Goal: Information Seeking & Learning: Learn about a topic

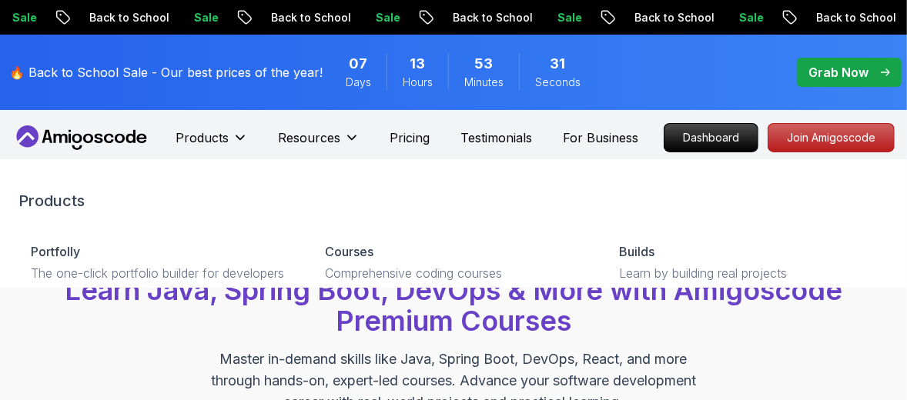
click at [100, 136] on icon at bounding box center [81, 137] width 139 height 25
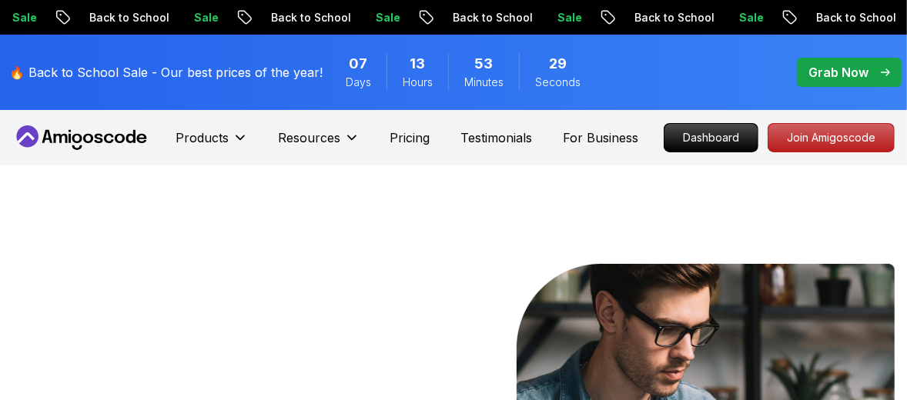
click at [100, 136] on icon at bounding box center [81, 137] width 139 height 25
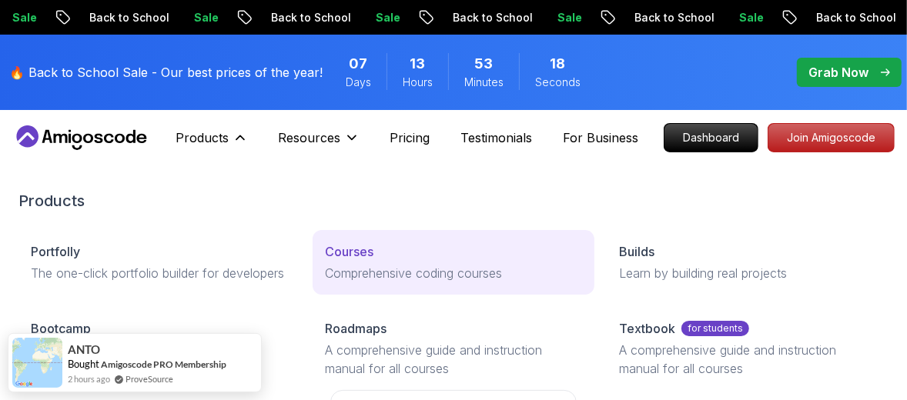
click at [366, 256] on p "Courses" at bounding box center [349, 252] width 49 height 18
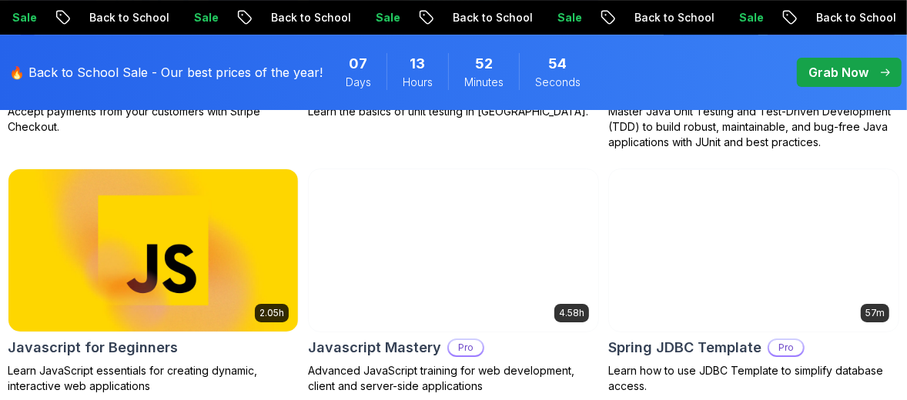
scroll to position [3079, 0]
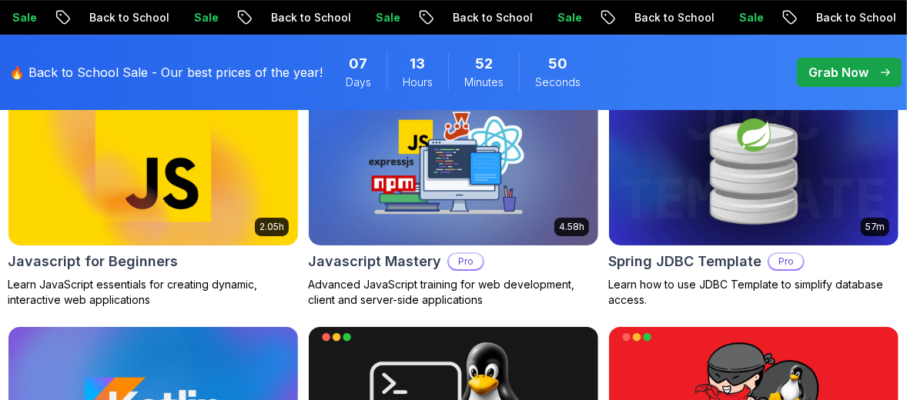
click at [125, 204] on img at bounding box center [154, 164] width 304 height 170
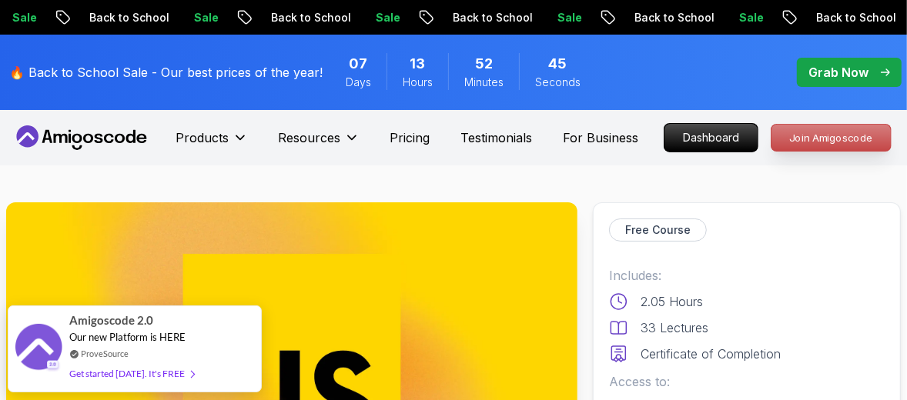
click at [845, 136] on p "Join Amigoscode" at bounding box center [830, 138] width 119 height 26
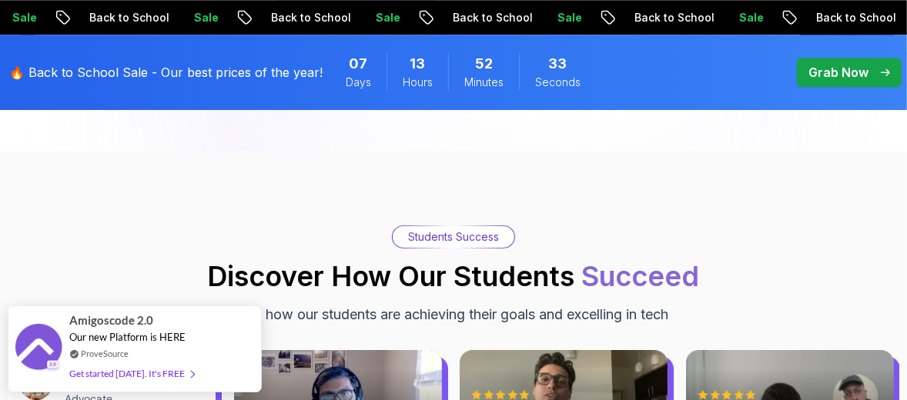
scroll to position [2156, 0]
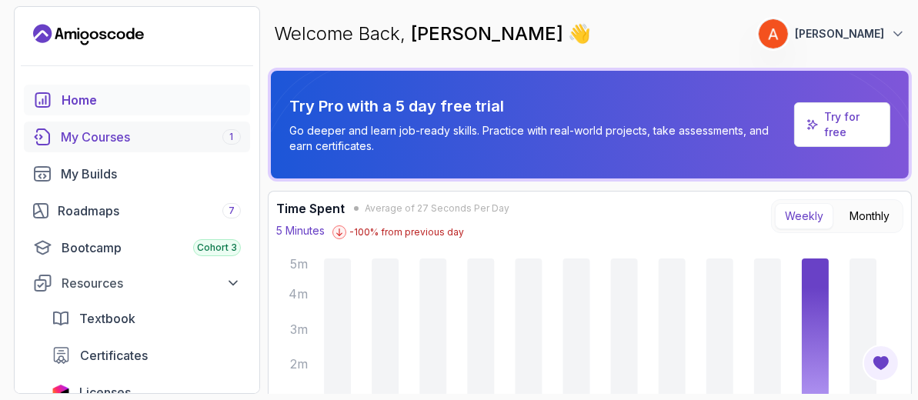
click at [99, 139] on div "My Courses 1" at bounding box center [151, 137] width 180 height 18
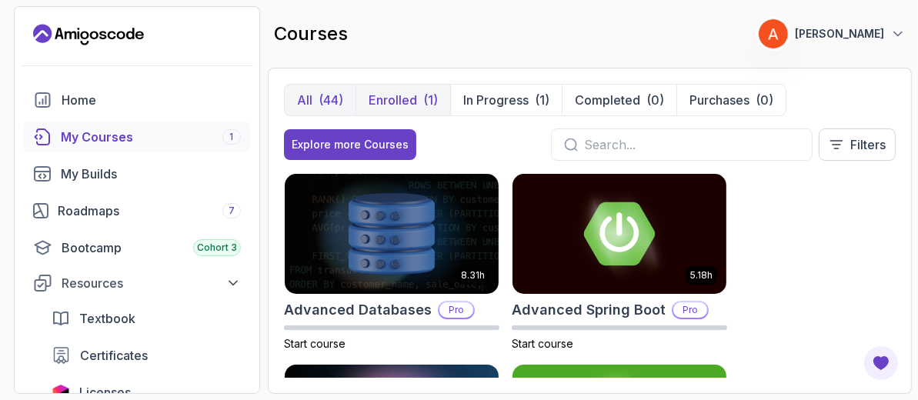
click at [389, 91] on p "Enrolled" at bounding box center [393, 100] width 49 height 18
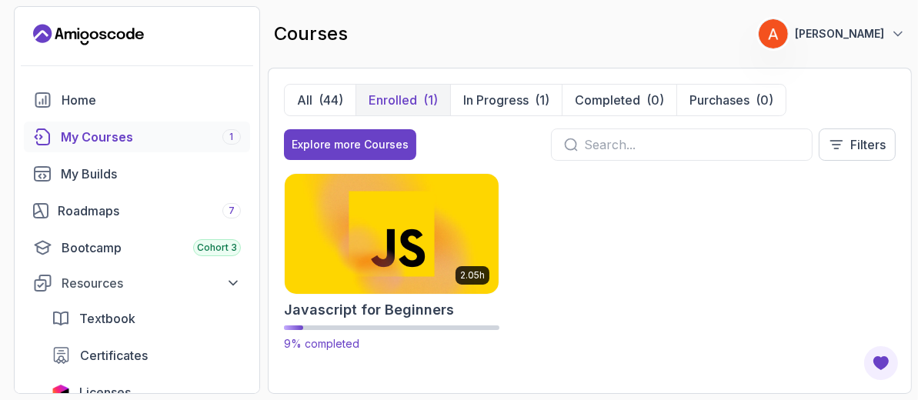
click at [353, 232] on img at bounding box center [391, 233] width 225 height 125
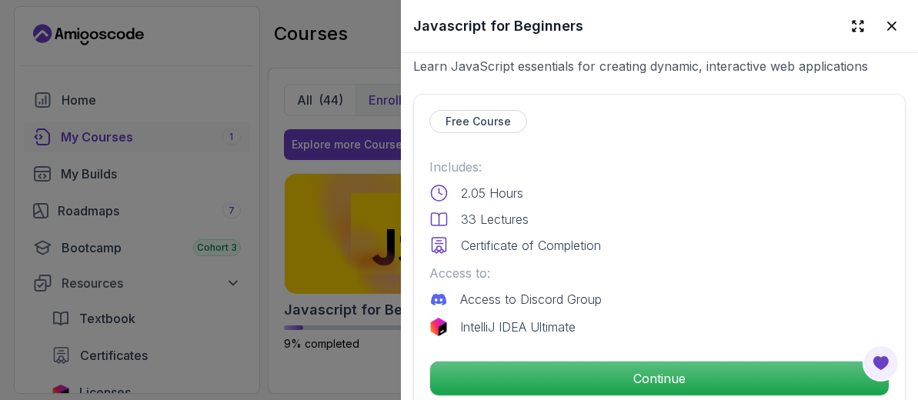
scroll to position [308, 0]
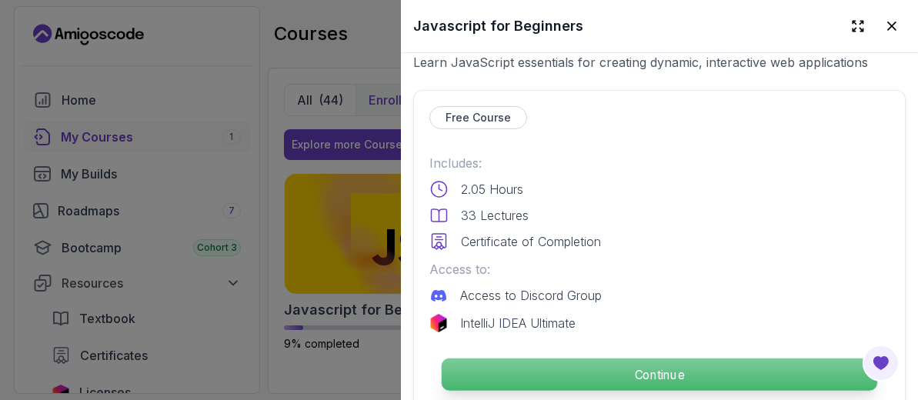
click at [641, 361] on p "Continue" at bounding box center [660, 375] width 436 height 32
click at [654, 366] on p "Continue" at bounding box center [660, 375] width 436 height 32
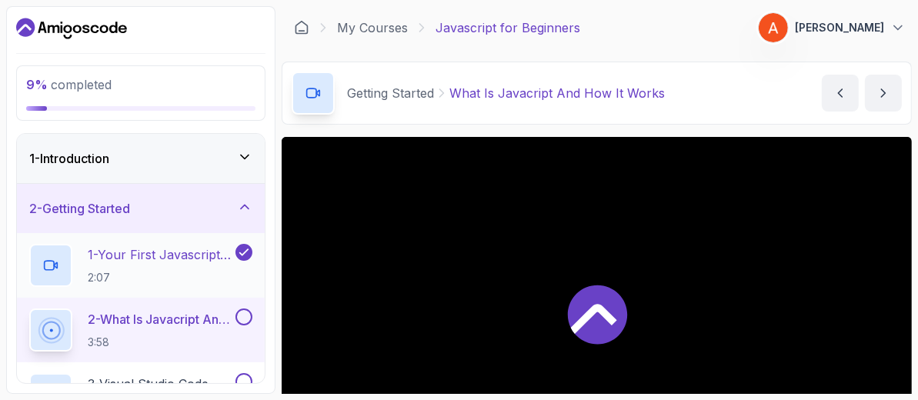
click at [135, 251] on p "1 - Your First Javascript Code" at bounding box center [160, 255] width 145 height 18
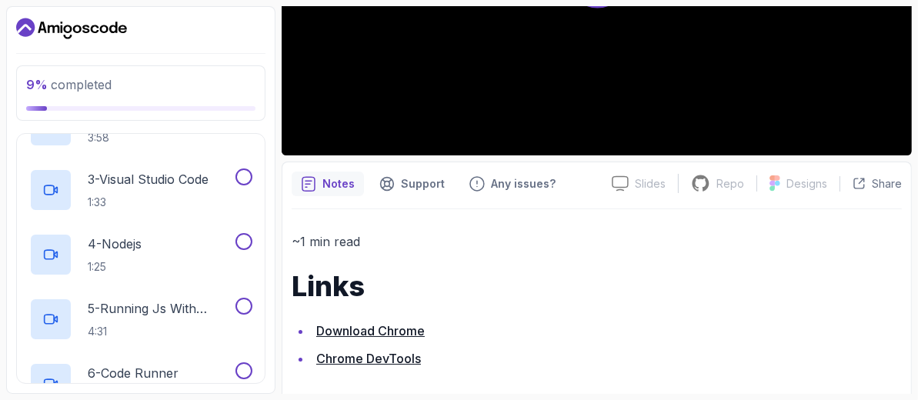
scroll to position [347, 0]
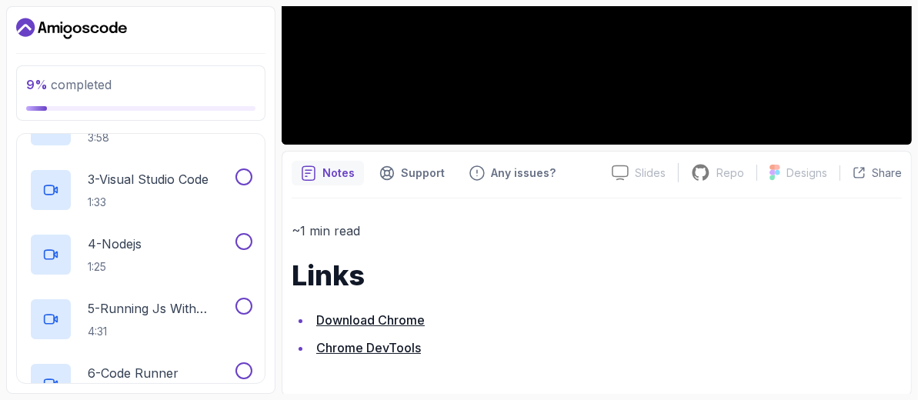
click at [368, 350] on link "Chrome DevTools" at bounding box center [368, 347] width 105 height 15
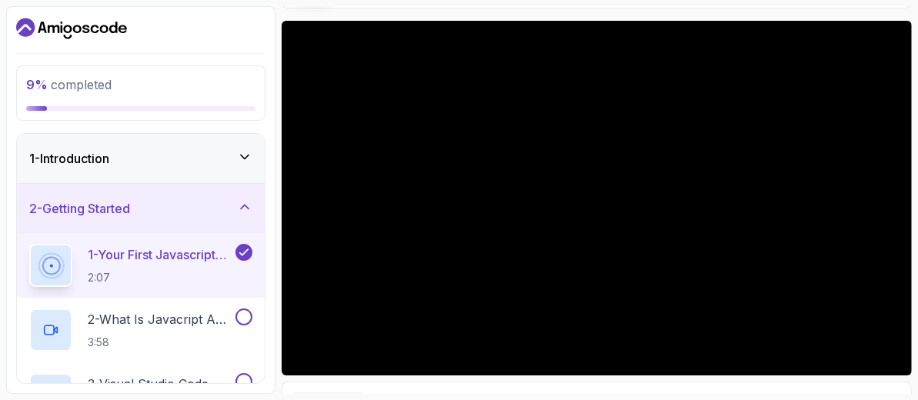
scroll to position [0, 0]
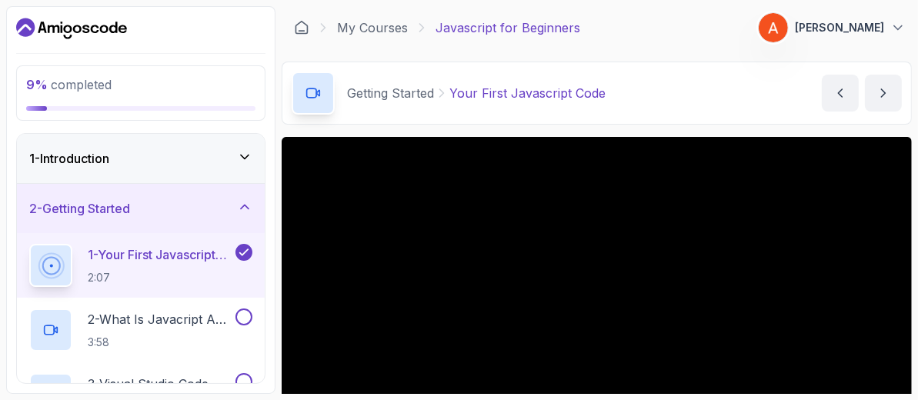
click at [160, 165] on div "1 - Introduction" at bounding box center [140, 158] width 223 height 18
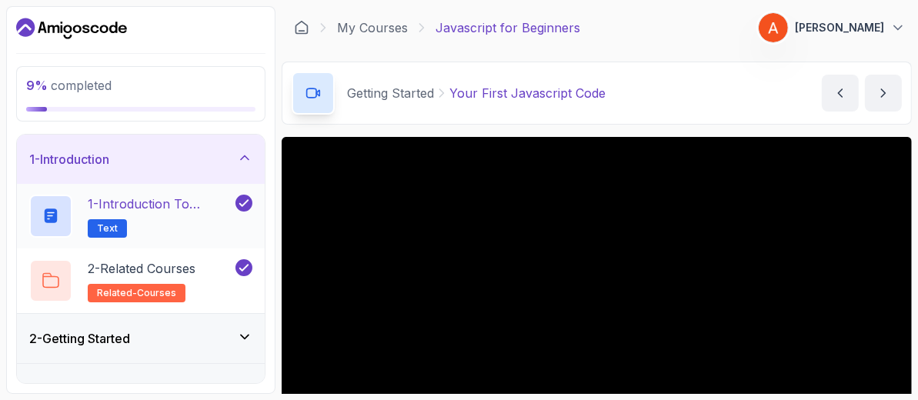
click at [147, 201] on p "1 - Introduction to JavaScript" at bounding box center [160, 204] width 145 height 18
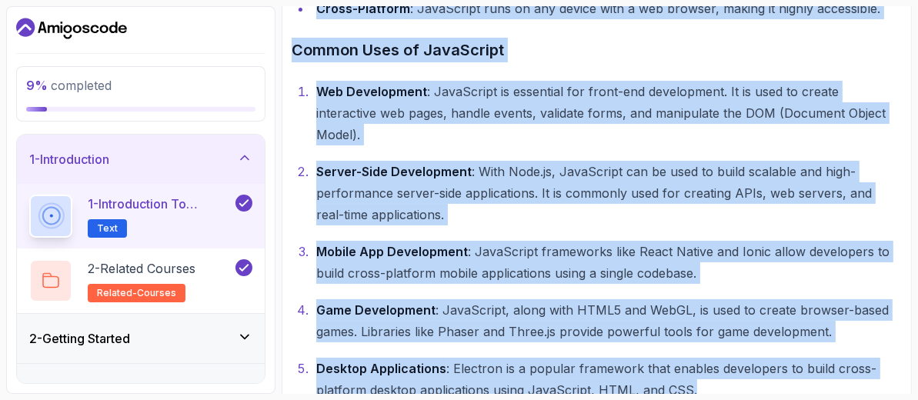
scroll to position [873, 0]
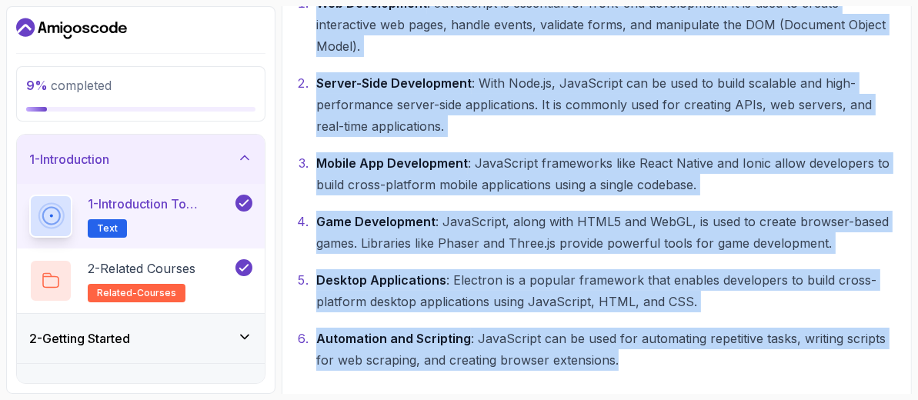
drag, startPoint x: 293, startPoint y: 156, endPoint x: 627, endPoint y: 363, distance: 393.1
copy div "Introduction to JavaScript JavaScript is a versatile and powerful programming l…"
drag, startPoint x: 469, startPoint y: 113, endPoint x: 305, endPoint y: 146, distance: 167.3
click at [469, 113] on ol "Web Development : JavaScript is essential for front-end development. It is used…" at bounding box center [597, 181] width 611 height 379
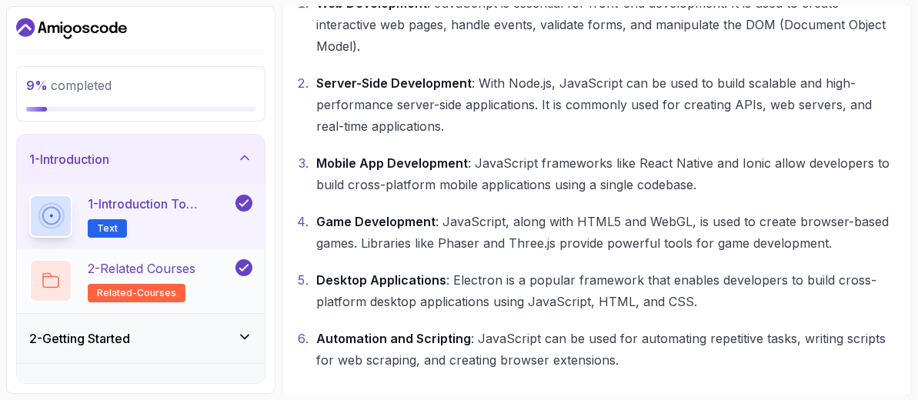
click at [206, 276] on div "2 - Related Courses related-courses" at bounding box center [130, 280] width 203 height 43
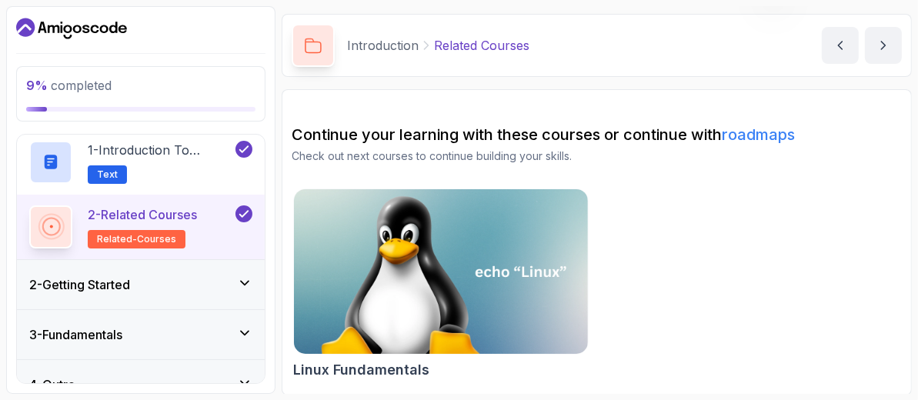
scroll to position [76, 0]
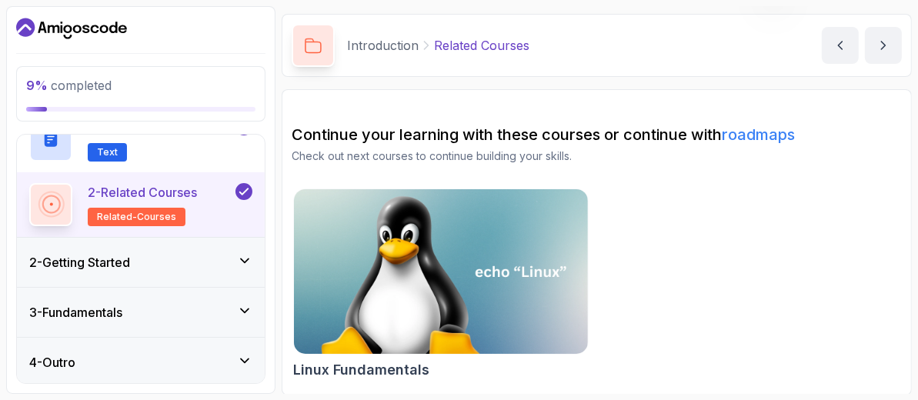
click at [209, 275] on div "2 - Getting Started" at bounding box center [141, 262] width 248 height 49
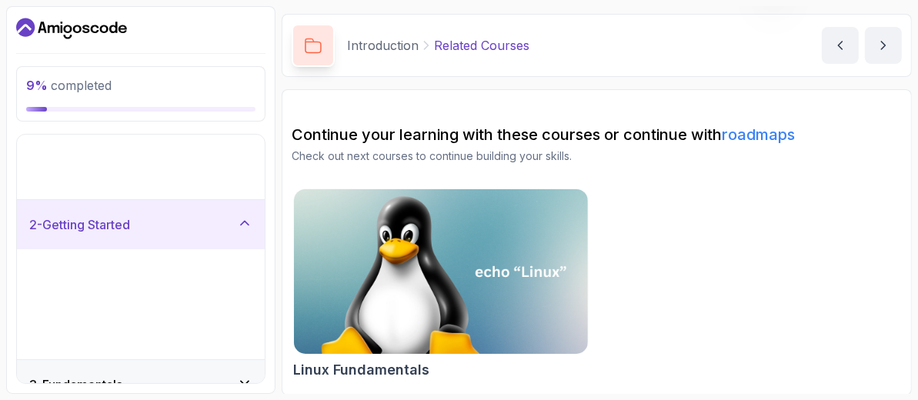
scroll to position [0, 0]
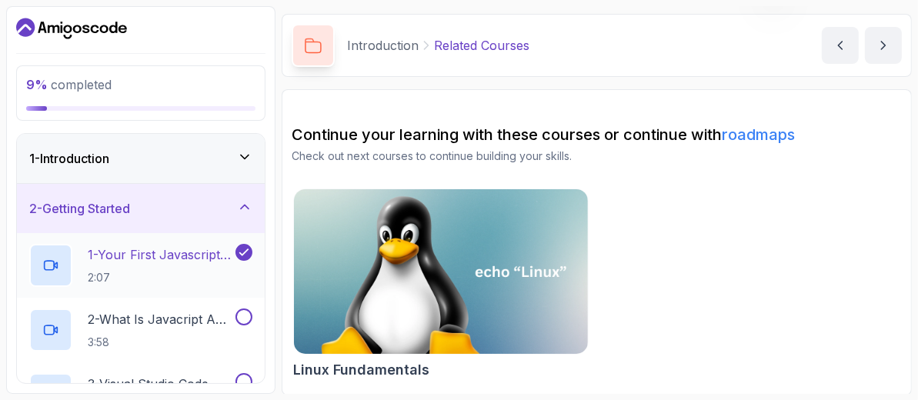
click at [161, 258] on p "1 - Your First Javascript Code" at bounding box center [160, 255] width 145 height 18
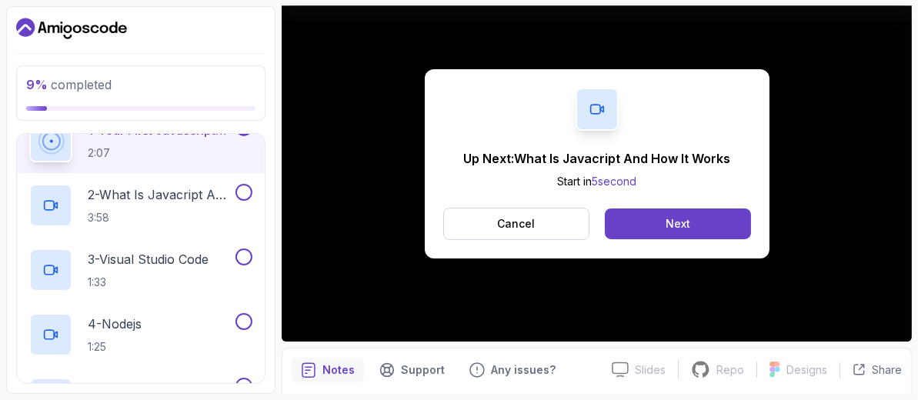
scroll to position [102, 0]
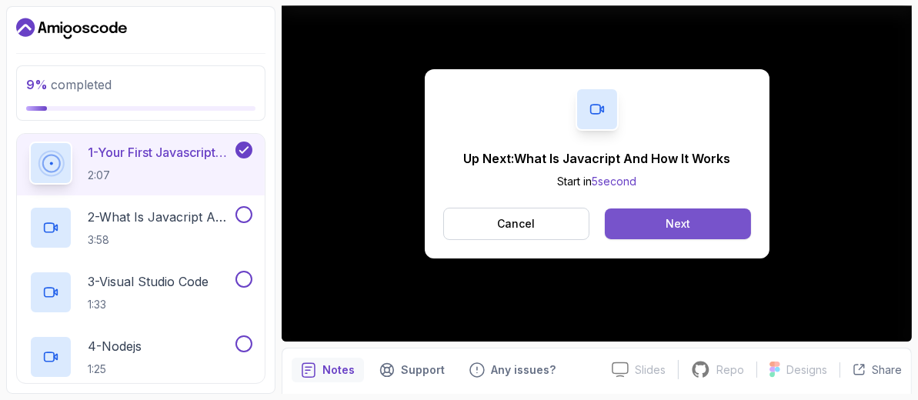
click at [693, 215] on button "Next" at bounding box center [678, 224] width 146 height 31
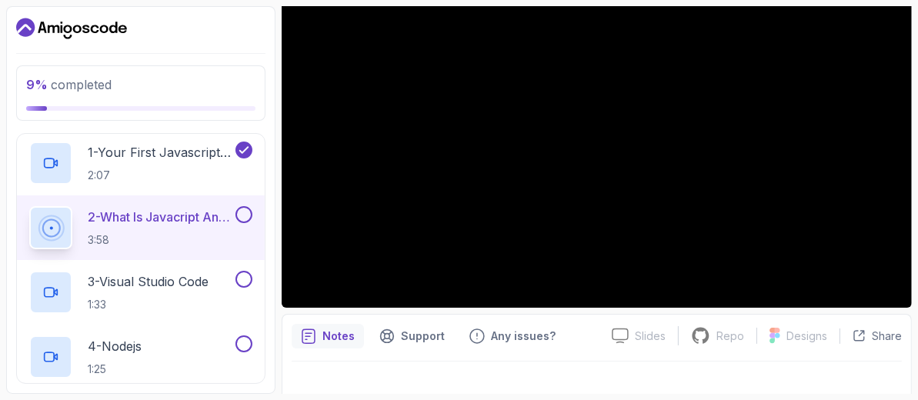
scroll to position [202, 0]
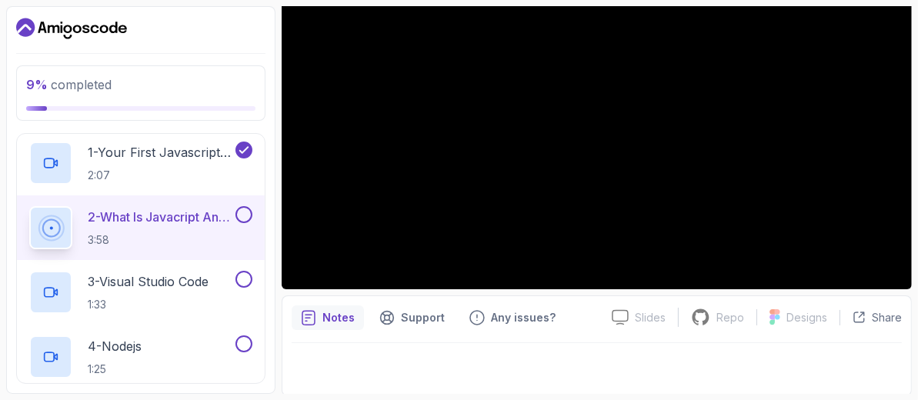
click at [326, 316] on p "Notes" at bounding box center [339, 317] width 32 height 15
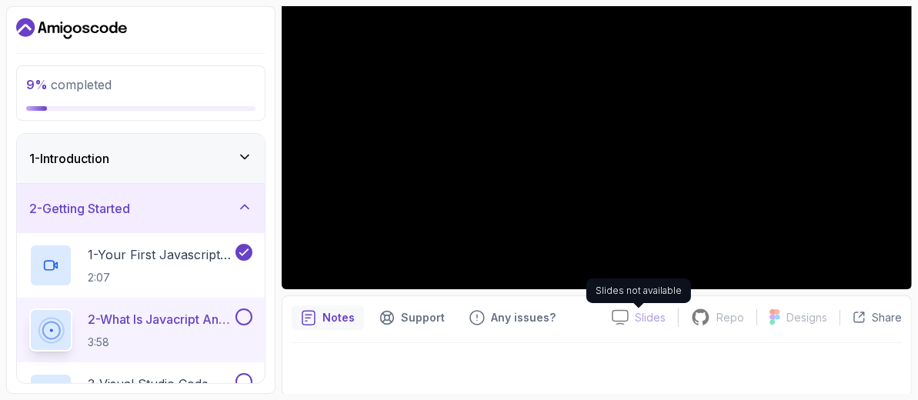
click at [657, 321] on p "Slides" at bounding box center [650, 317] width 31 height 15
click at [332, 315] on p "Notes" at bounding box center [339, 317] width 32 height 15
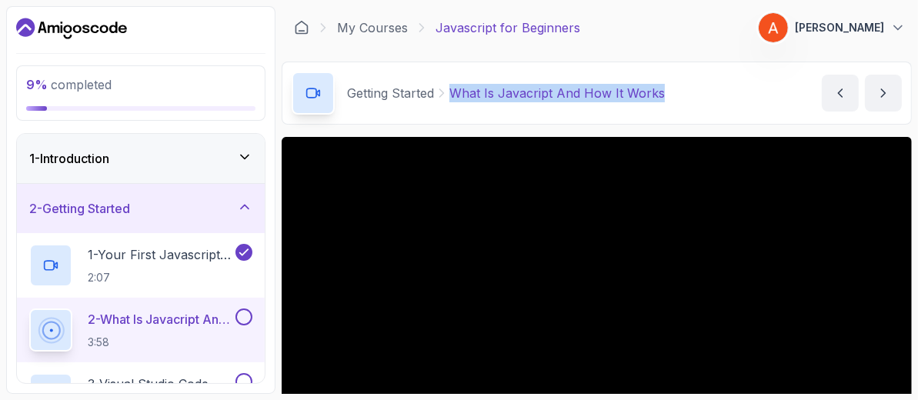
drag, startPoint x: 453, startPoint y: 95, endPoint x: 661, endPoint y: 101, distance: 207.9
click at [661, 101] on div "Getting Started What Is Javacript And How It Works What Is Javacript And How It…" at bounding box center [597, 93] width 631 height 63
copy p "What Is Javacript And How It Works"
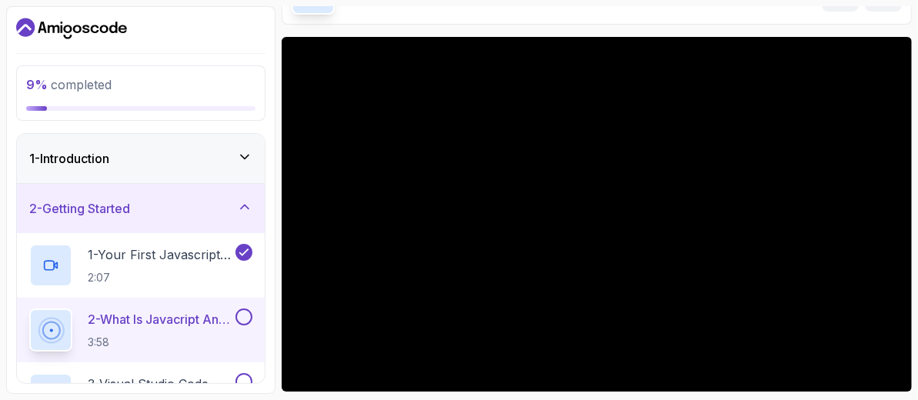
scroll to position [202, 0]
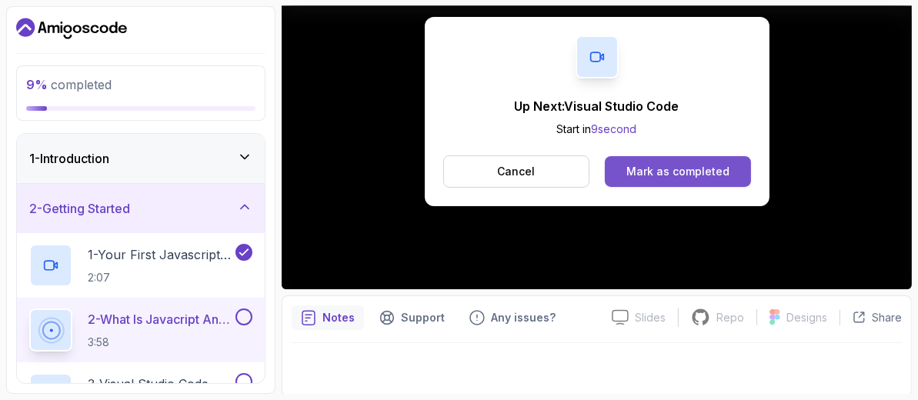
click at [651, 172] on div "Mark as completed" at bounding box center [678, 171] width 103 height 15
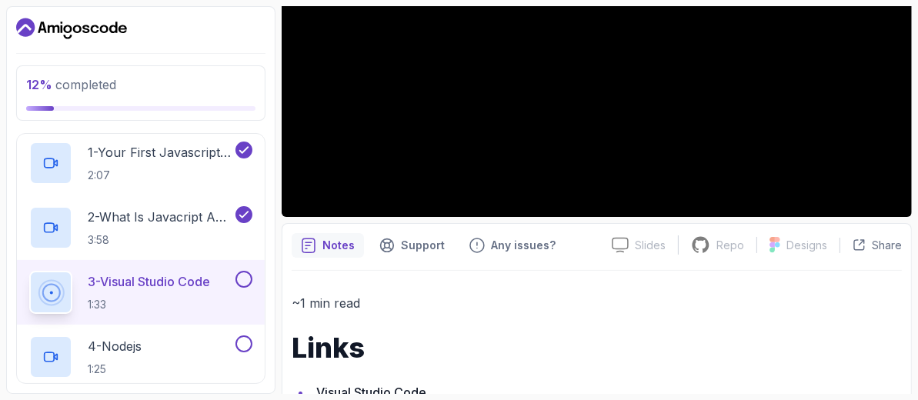
scroll to position [319, 0]
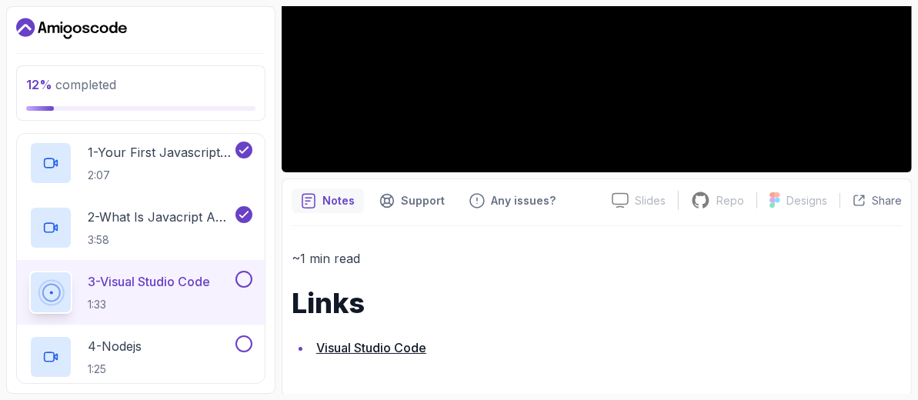
click at [345, 352] on link "Visual Studio Code" at bounding box center [371, 347] width 110 height 15
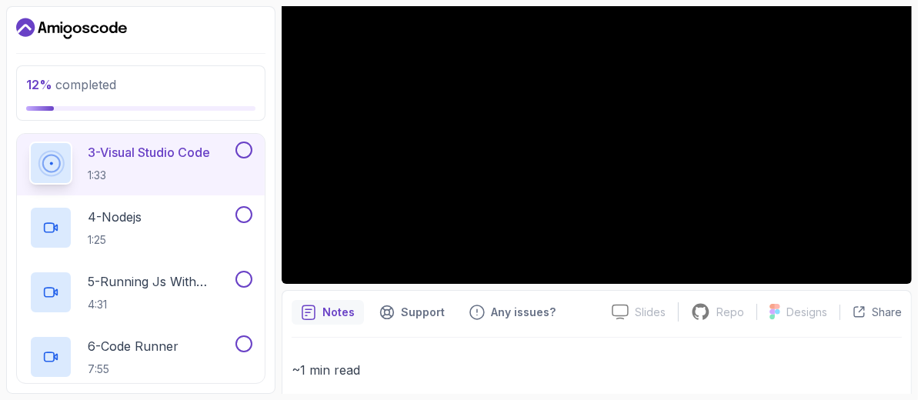
scroll to position [115, 0]
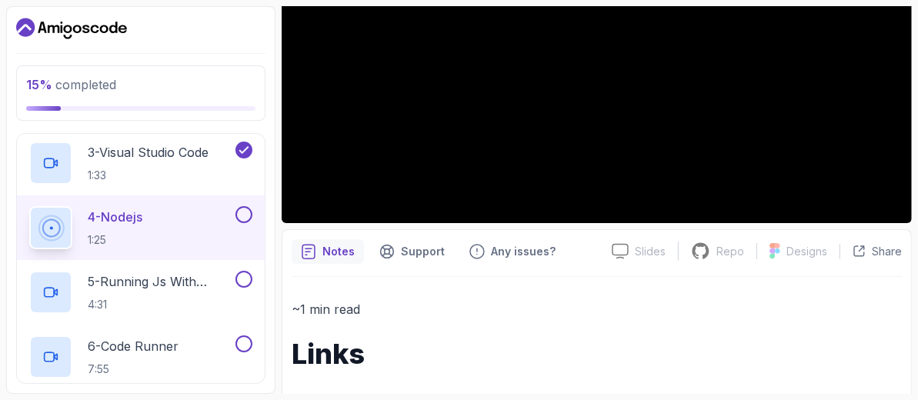
scroll to position [319, 0]
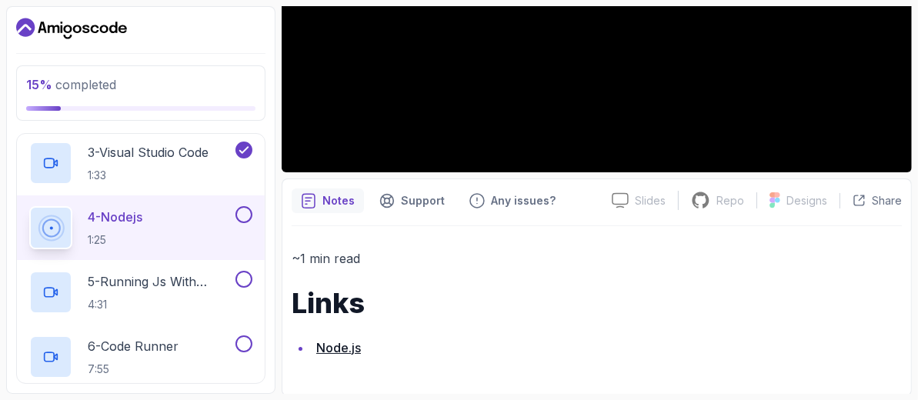
click at [347, 352] on link "Node.js" at bounding box center [338, 347] width 45 height 15
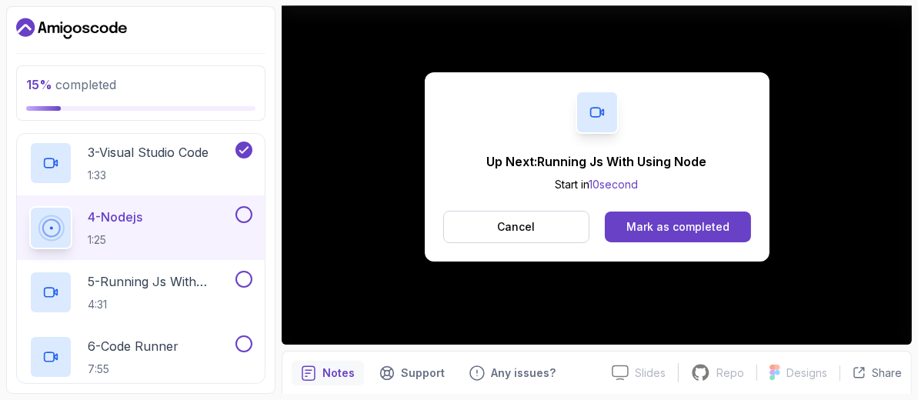
scroll to position [205, 0]
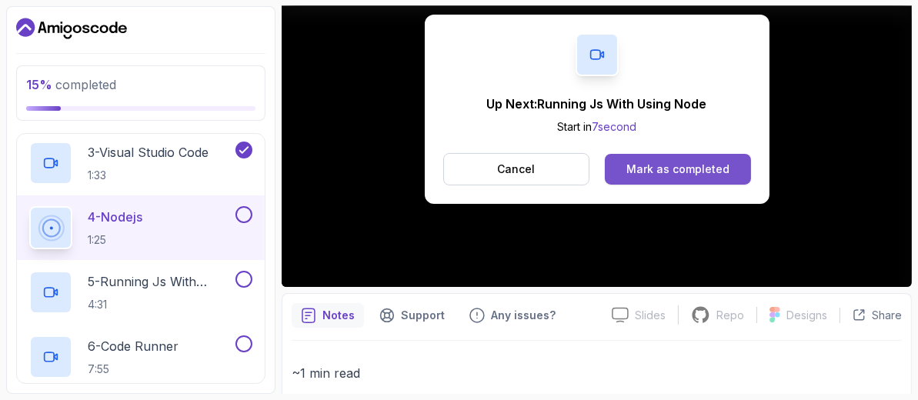
click at [687, 168] on div "Mark as completed" at bounding box center [678, 169] width 103 height 15
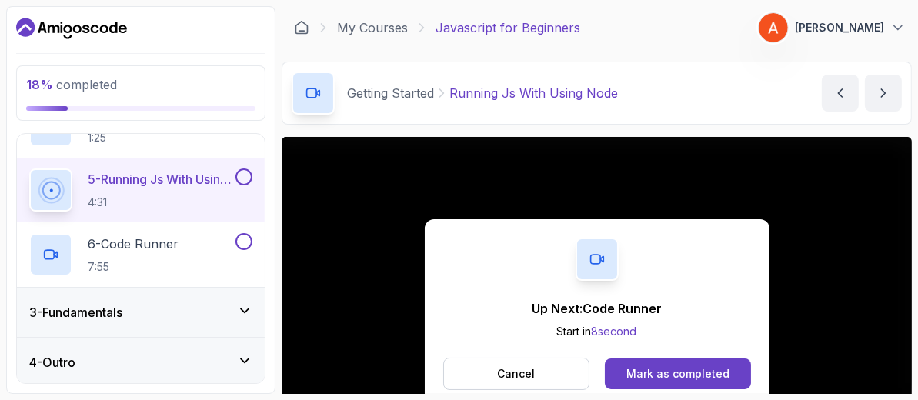
click at [351, 251] on div "Up Next: Code Runner Start in 8 second Cancel Mark as completed" at bounding box center [597, 314] width 631 height 355
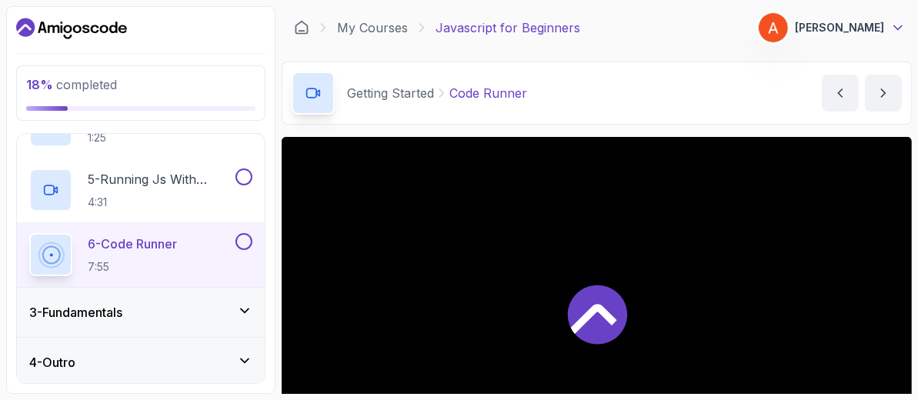
click at [893, 32] on icon at bounding box center [898, 27] width 15 height 15
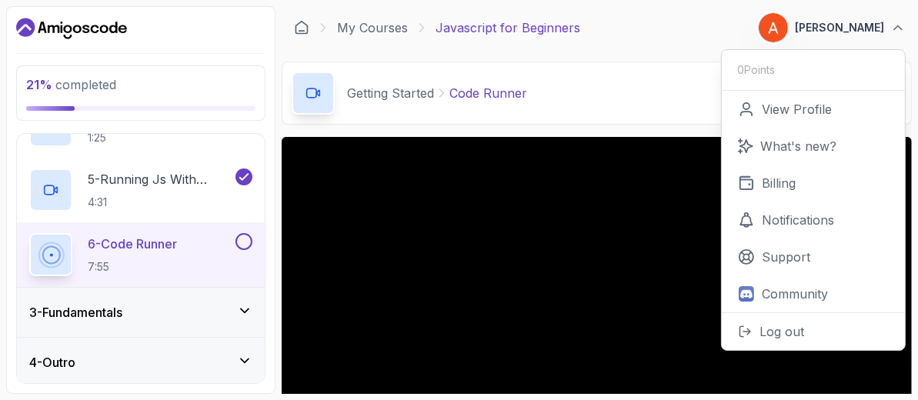
click at [631, 110] on div "Getting Started Code Runner Code Runner by nelson" at bounding box center [597, 93] width 631 height 63
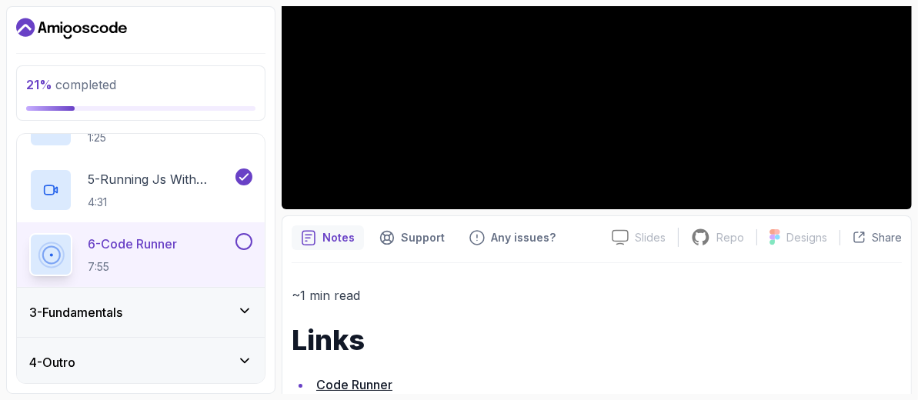
scroll to position [319, 0]
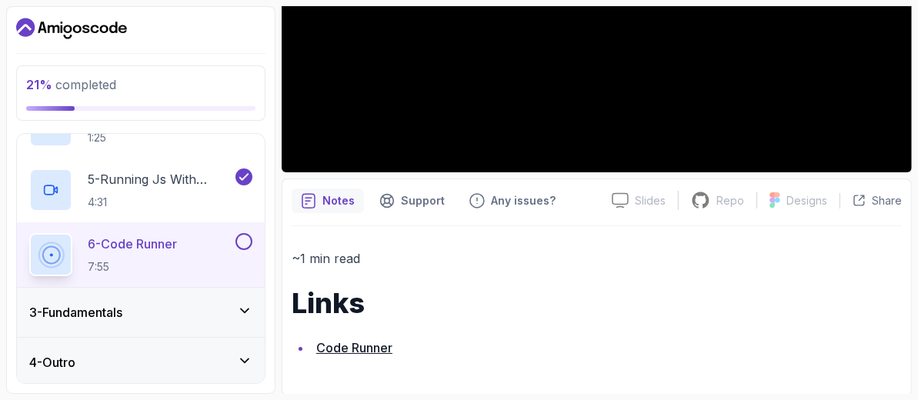
click at [375, 349] on link "Code Runner" at bounding box center [354, 347] width 76 height 15
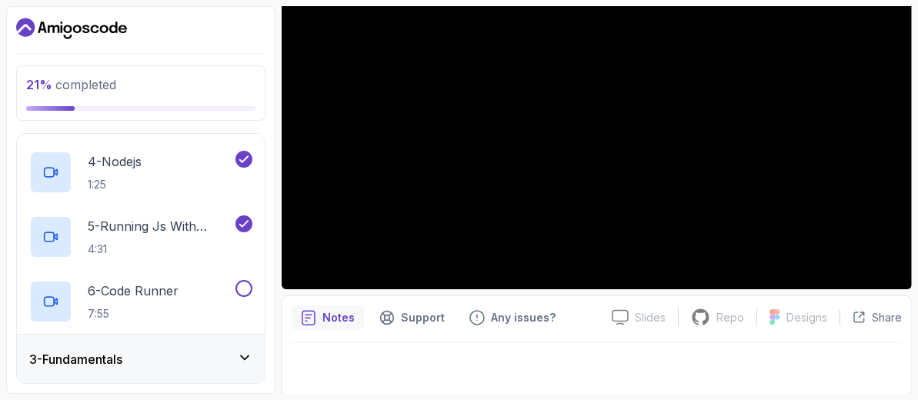
scroll to position [308, 0]
